Goal: Information Seeking & Learning: Compare options

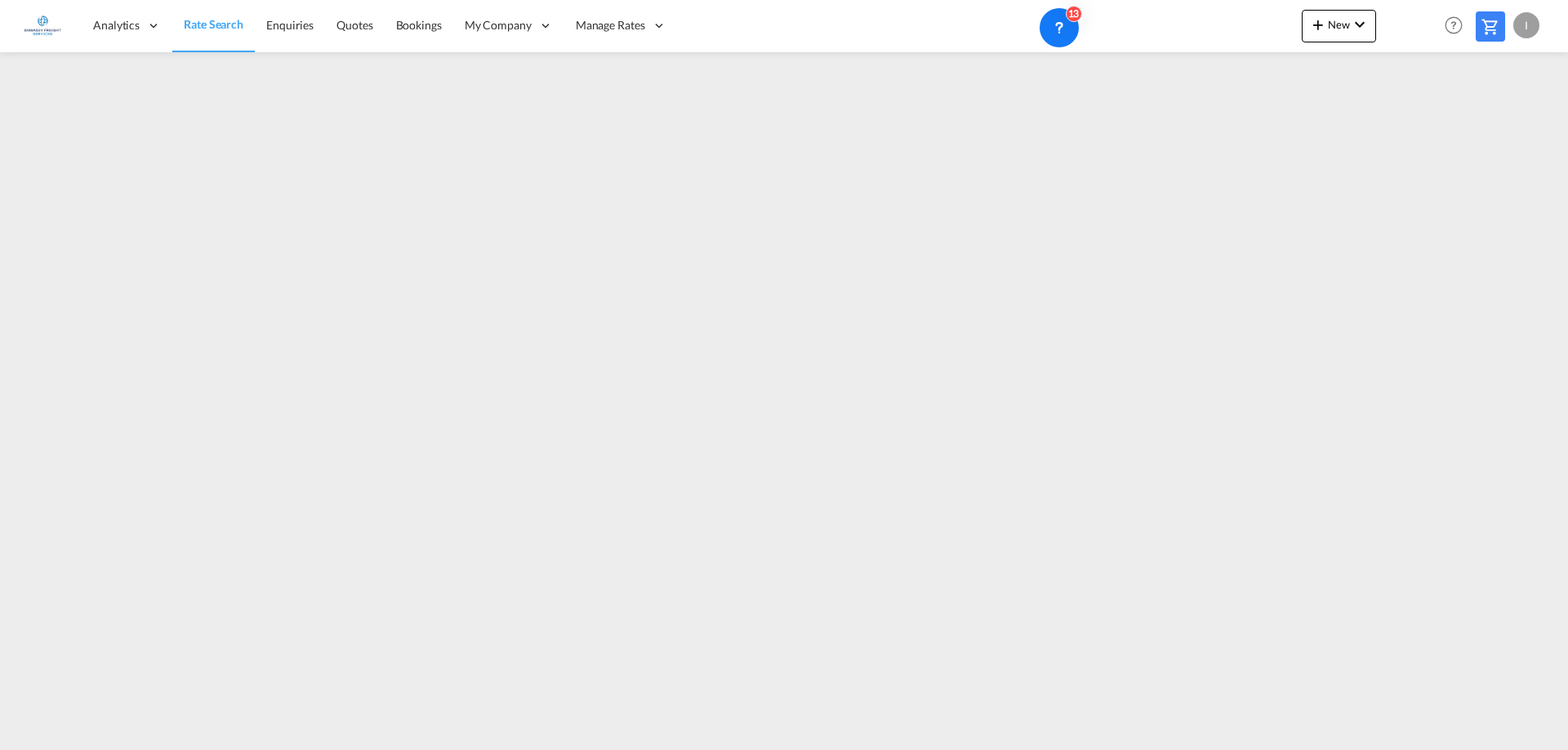
click at [223, 23] on span "Rate Search" at bounding box center [214, 24] width 60 height 14
